Goal: Communication & Community: Answer question/provide support

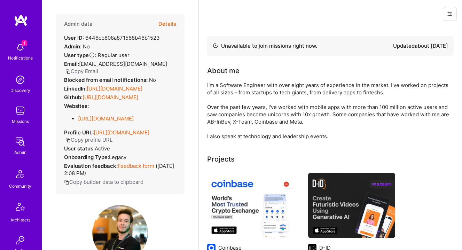
click at [92, 72] on button "Copy Email" at bounding box center [81, 71] width 33 height 7
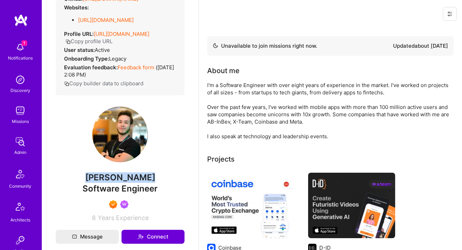
scroll to position [100, 0]
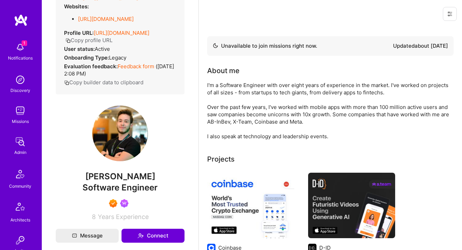
click at [130, 193] on span "Software Engineer" at bounding box center [120, 187] width 75 height 10
copy span "Software Engineer"
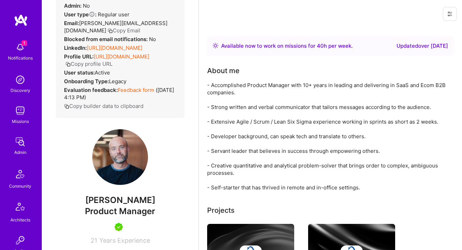
scroll to position [53, 0]
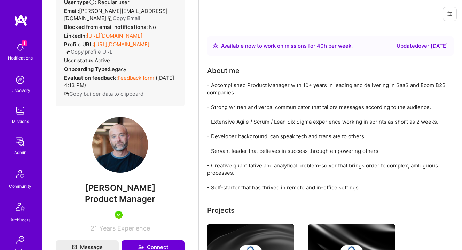
click at [120, 189] on span "Jon Caliri" at bounding box center [120, 188] width 129 height 10
copy span "Jon Caliri"
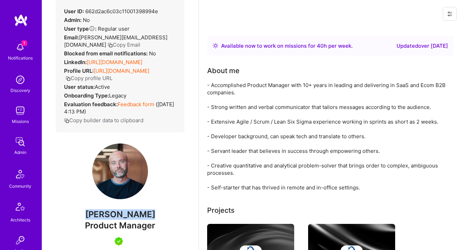
scroll to position [0, 0]
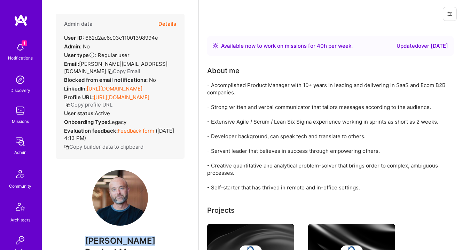
click at [140, 68] on button "Copy Email" at bounding box center [124, 71] width 33 height 7
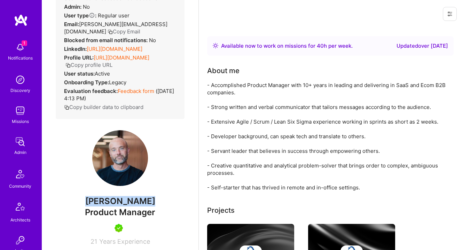
scroll to position [74, 0]
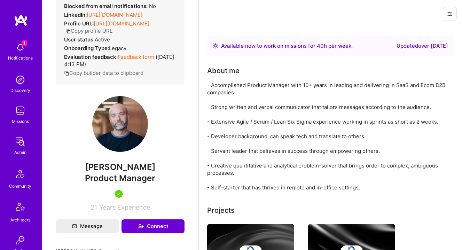
click at [119, 178] on span "Product Manager" at bounding box center [120, 178] width 70 height 10
copy span "Product Manager"
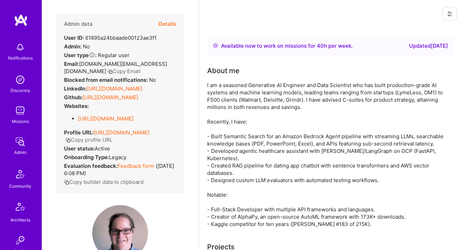
scroll to position [99, 0]
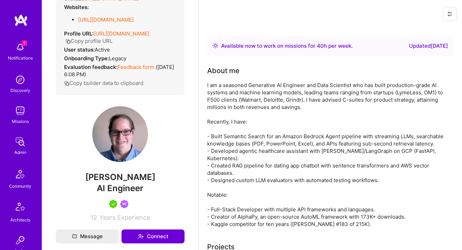
click at [124, 182] on span "Mark Conway" at bounding box center [120, 177] width 129 height 10
copy span "Mark Conway"
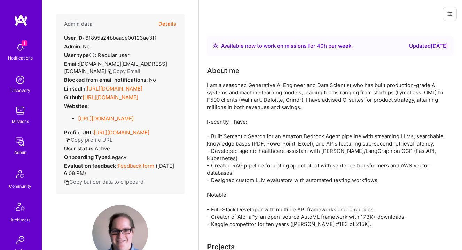
click at [108, 72] on button "Copy Email" at bounding box center [124, 71] width 33 height 7
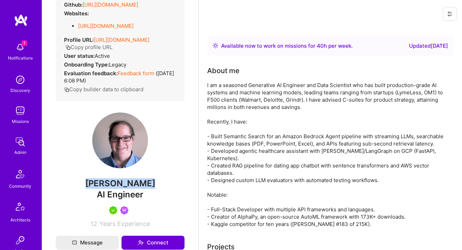
scroll to position [127, 0]
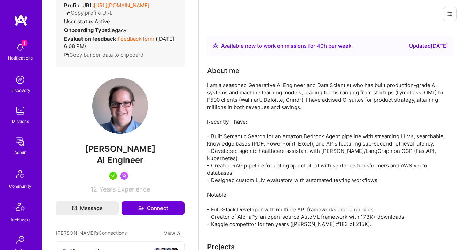
click at [123, 165] on span "AI Engineer" at bounding box center [120, 160] width 47 height 10
copy span "AI Engineer"
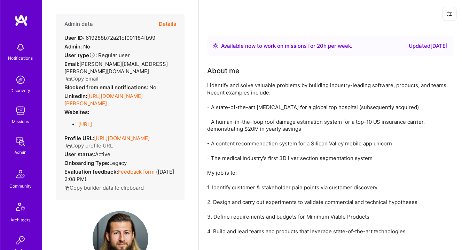
scroll to position [85, 0]
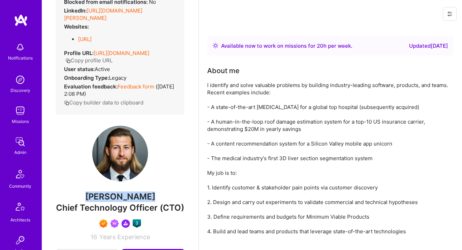
click at [117, 198] on span "Richard Abrich" at bounding box center [120, 196] width 129 height 10
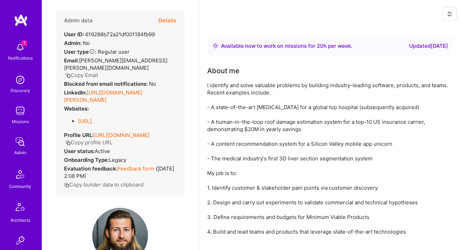
scroll to position [0, 0]
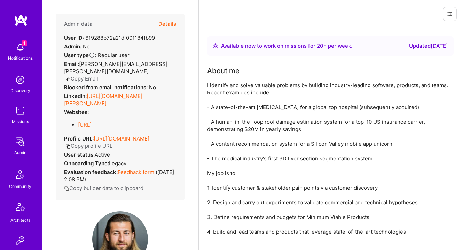
click at [93, 75] on button "Copy Email" at bounding box center [81, 78] width 33 height 7
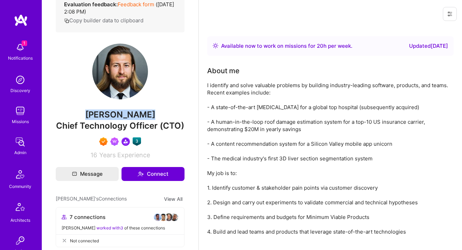
scroll to position [167, 0]
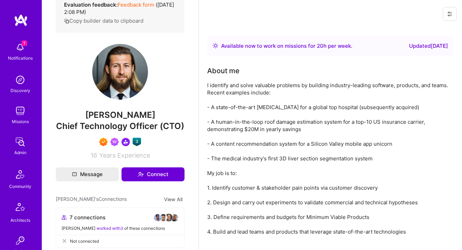
click at [171, 125] on span "Chief Technology Officer (CTO)" at bounding box center [120, 126] width 128 height 10
copy span "CTO"
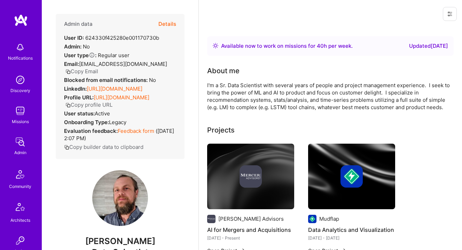
scroll to position [83, 0]
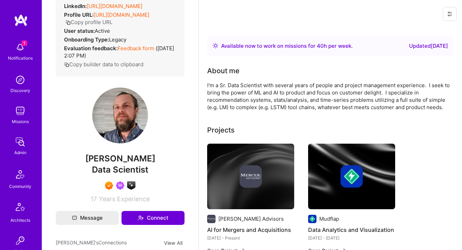
click at [121, 164] on span "Theodore Van Rooy" at bounding box center [120, 158] width 129 height 10
copy span "Theodore Van Rooy"
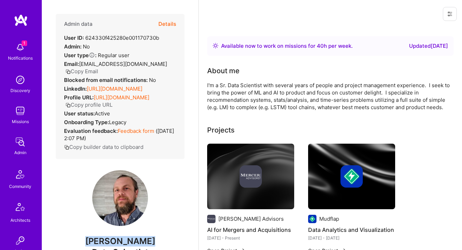
click at [94, 71] on button "Copy Email" at bounding box center [81, 71] width 33 height 7
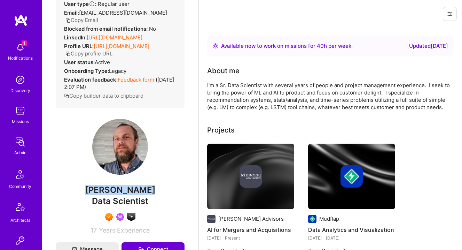
scroll to position [89, 0]
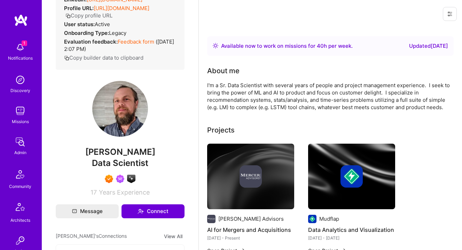
click at [114, 168] on span "Data Scientist" at bounding box center [120, 163] width 56 height 10
copy span "Data Scientist"
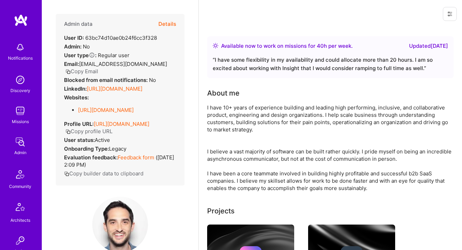
scroll to position [117, 0]
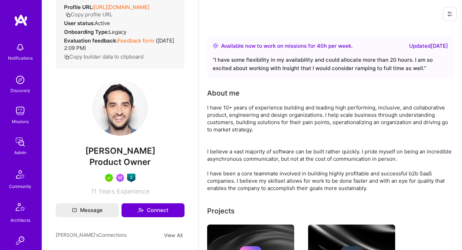
click at [118, 156] on span "Rob Shapiro" at bounding box center [120, 151] width 129 height 10
copy span "Rob Shapiro"
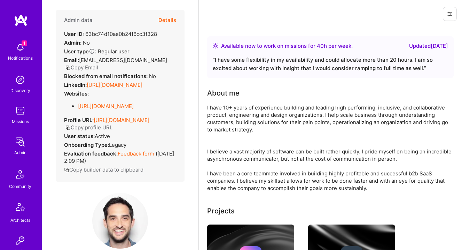
scroll to position [1, 0]
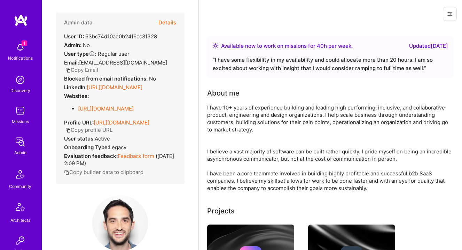
click at [88, 68] on button "Copy Email" at bounding box center [81, 69] width 33 height 7
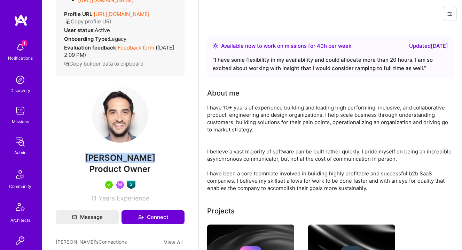
scroll to position [115, 0]
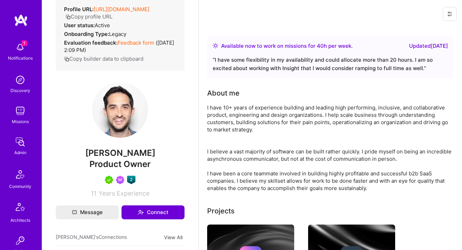
click at [118, 169] on span "Product Owner" at bounding box center [119, 164] width 61 height 10
copy span "Product Owner"
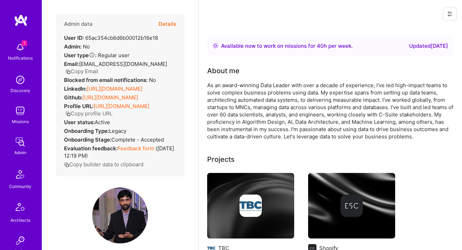
scroll to position [99, 0]
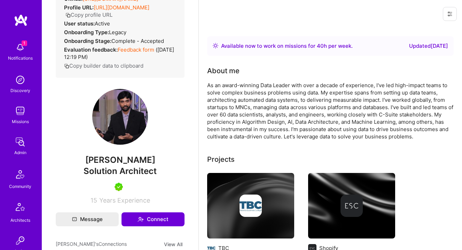
click at [112, 165] on span "Bhavik Gandhi" at bounding box center [120, 160] width 129 height 10
copy span "Bhavik Gandhi"
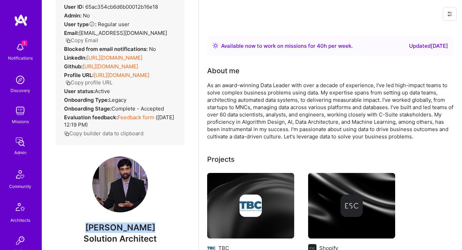
scroll to position [0, 0]
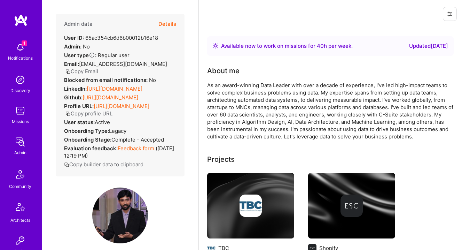
click at [85, 72] on button "Copy Email" at bounding box center [81, 71] width 33 height 7
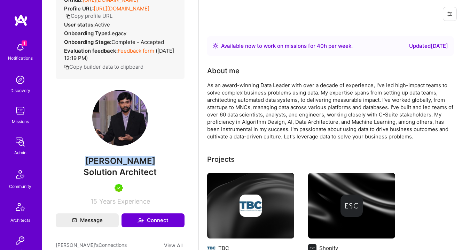
scroll to position [137, 0]
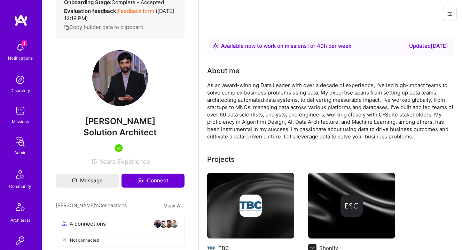
click at [122, 137] on span "Solution Architect" at bounding box center [120, 132] width 73 height 10
copy span "Solution Architect"
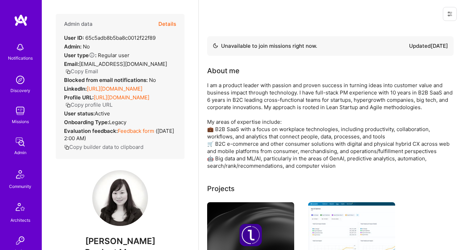
scroll to position [96, 0]
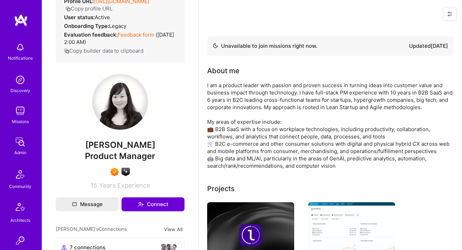
click at [134, 142] on span "Elaine Hankins" at bounding box center [120, 145] width 129 height 10
copy span "Elaine Hankins"
click at [122, 156] on span "Product Manager" at bounding box center [120, 156] width 70 height 10
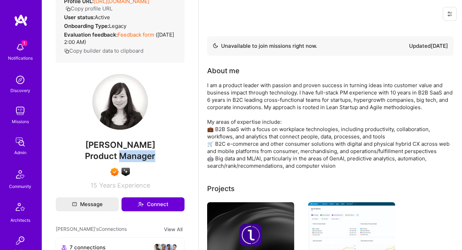
click at [122, 156] on span "Product Manager" at bounding box center [120, 156] width 70 height 10
copy span "Product Manager"
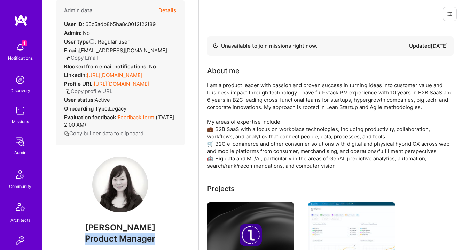
scroll to position [0, 0]
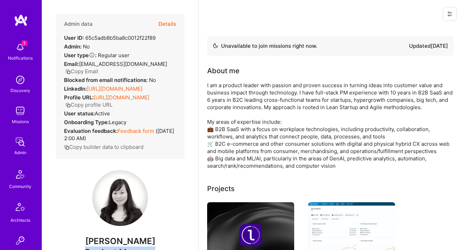
click at [98, 68] on button "Copy Email" at bounding box center [81, 71] width 33 height 7
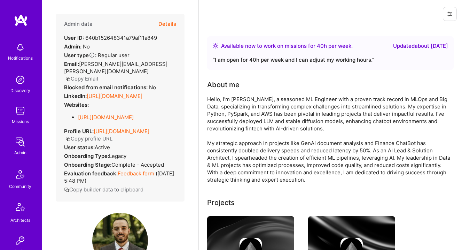
scroll to position [172, 0]
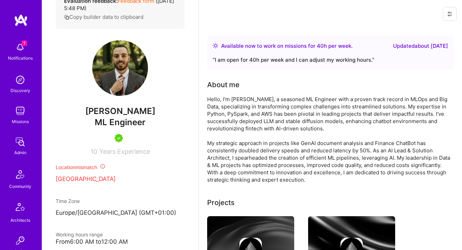
click at [120, 116] on span "[PERSON_NAME]" at bounding box center [120, 111] width 129 height 10
copy span "[PERSON_NAME]"
click at [127, 127] on span "ML Engineer" at bounding box center [120, 122] width 51 height 10
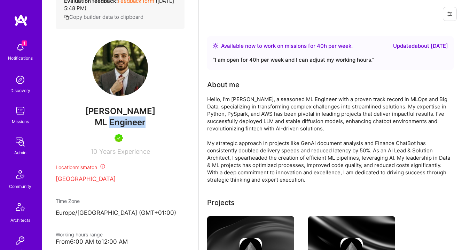
click at [127, 127] on span "ML Engineer" at bounding box center [120, 122] width 51 height 10
copy span "ML Engineer"
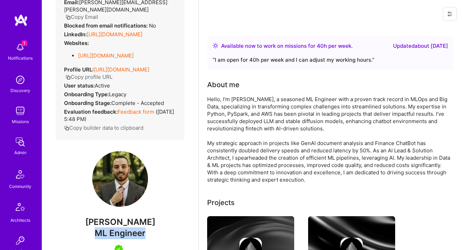
scroll to position [0, 0]
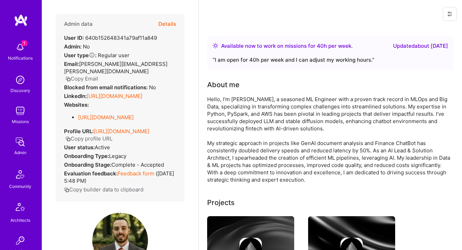
click at [94, 75] on button "Copy Email" at bounding box center [81, 78] width 33 height 7
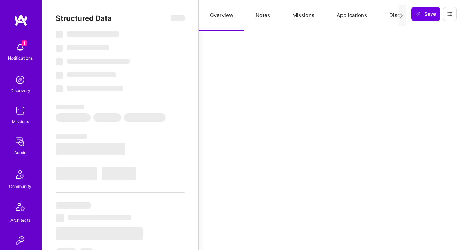
click at [257, 20] on button "Notes" at bounding box center [262, 15] width 37 height 31
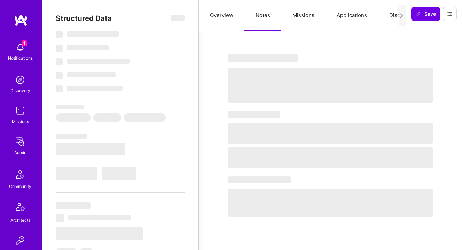
select select "Right Now"
select select "5"
select select "4"
select select "7"
select select "6"
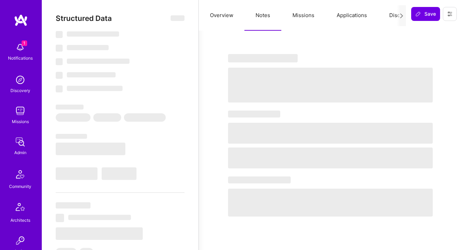
select select "US"
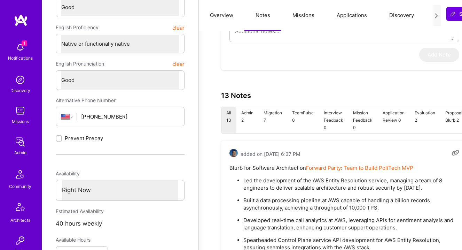
scroll to position [161, 0]
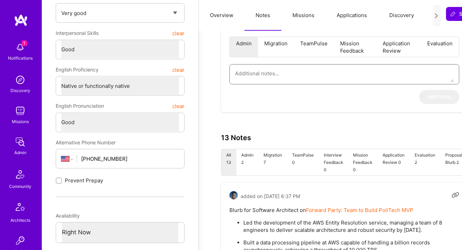
click at [326, 75] on textarea at bounding box center [344, 73] width 219 height 18
paste textarea "[PERSON_NAME] interviewed [PERSON_NAME] for the AI Guild. Sagar has 15+ years i…"
type textarea "x"
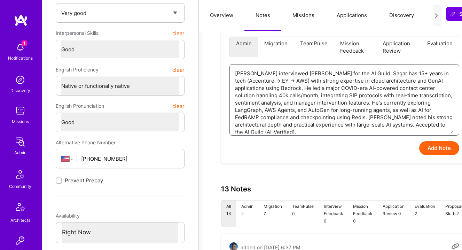
type textarea "[PERSON_NAME] interviewed [PERSON_NAME] for the AI Guild. Sagar has 15+ years i…"
click at [437, 144] on button "Add Note" at bounding box center [439, 148] width 40 height 14
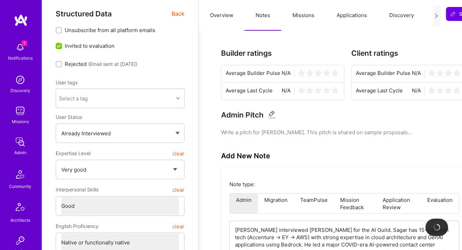
scroll to position [0, 0]
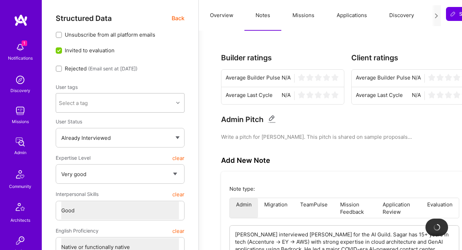
type textarea "x"
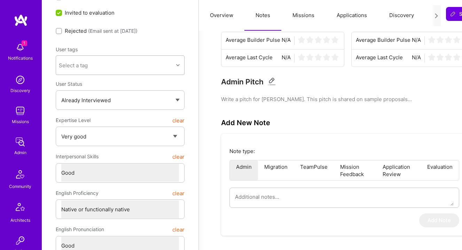
scroll to position [37, 0]
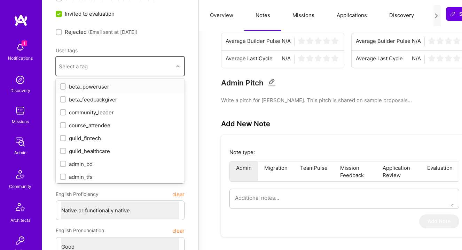
click at [125, 69] on div "Select a tag" at bounding box center [114, 66] width 117 height 14
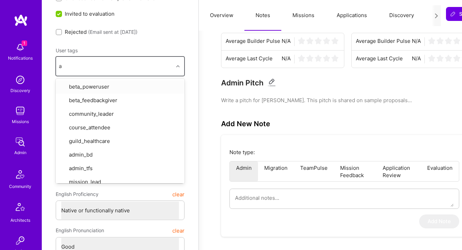
type input "ai"
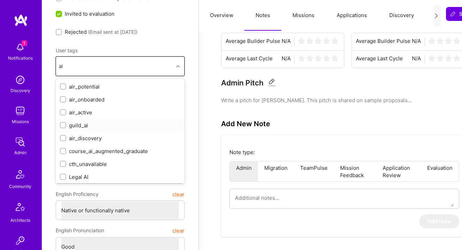
click at [73, 126] on div "guild_ai" at bounding box center [120, 125] width 120 height 7
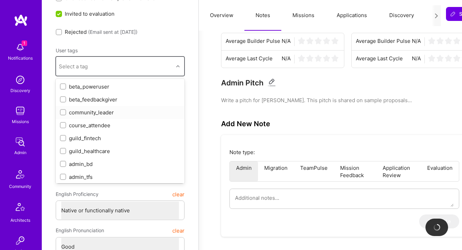
checkbox input "true"
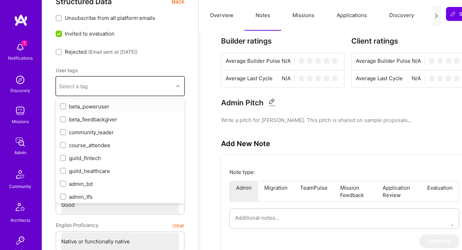
scroll to position [0, 0]
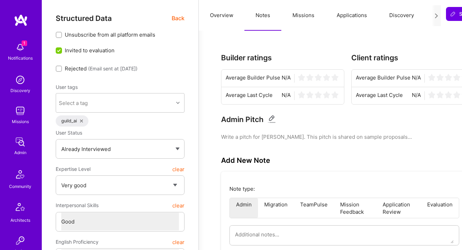
scroll to position [0, 35]
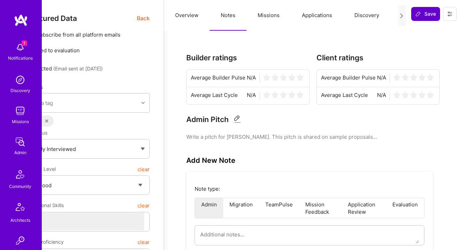
click at [424, 17] on button "Save" at bounding box center [425, 14] width 29 height 14
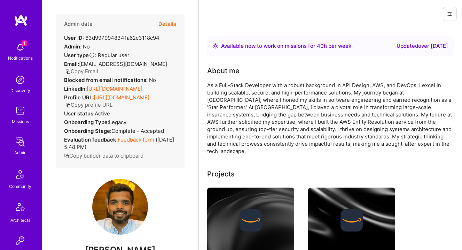
scroll to position [0, 0]
